Goal: Task Accomplishment & Management: Complete application form

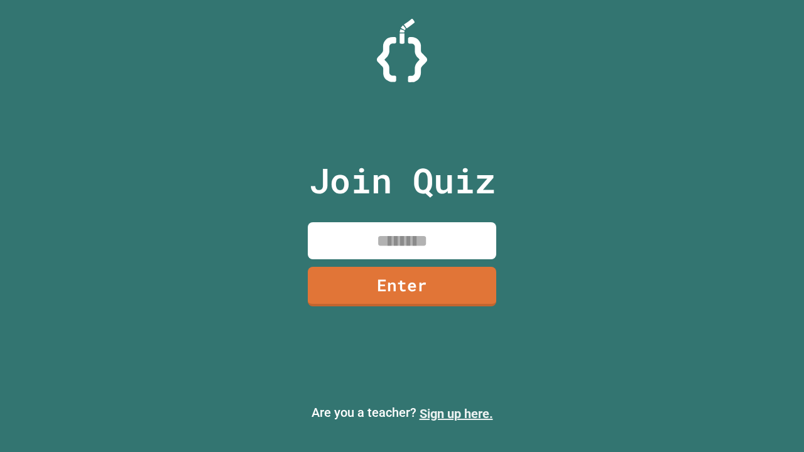
click at [456, 414] on link "Sign up here." at bounding box center [455, 413] width 73 height 15
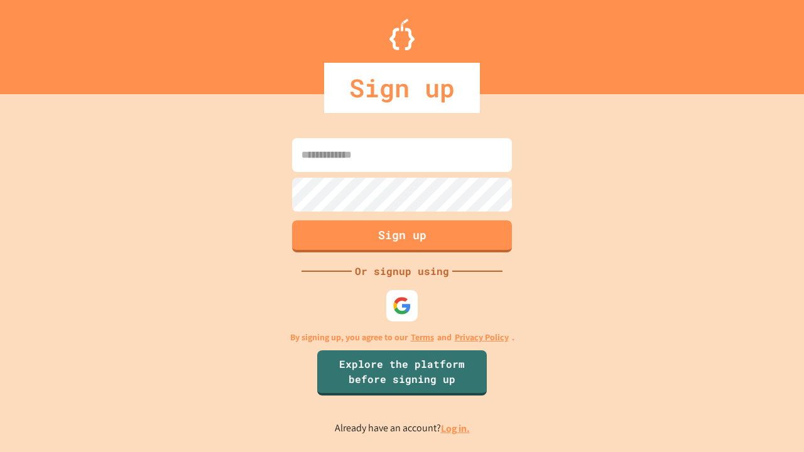
click at [456, 428] on link "Log in." at bounding box center [455, 428] width 29 height 13
